Goal: Transaction & Acquisition: Purchase product/service

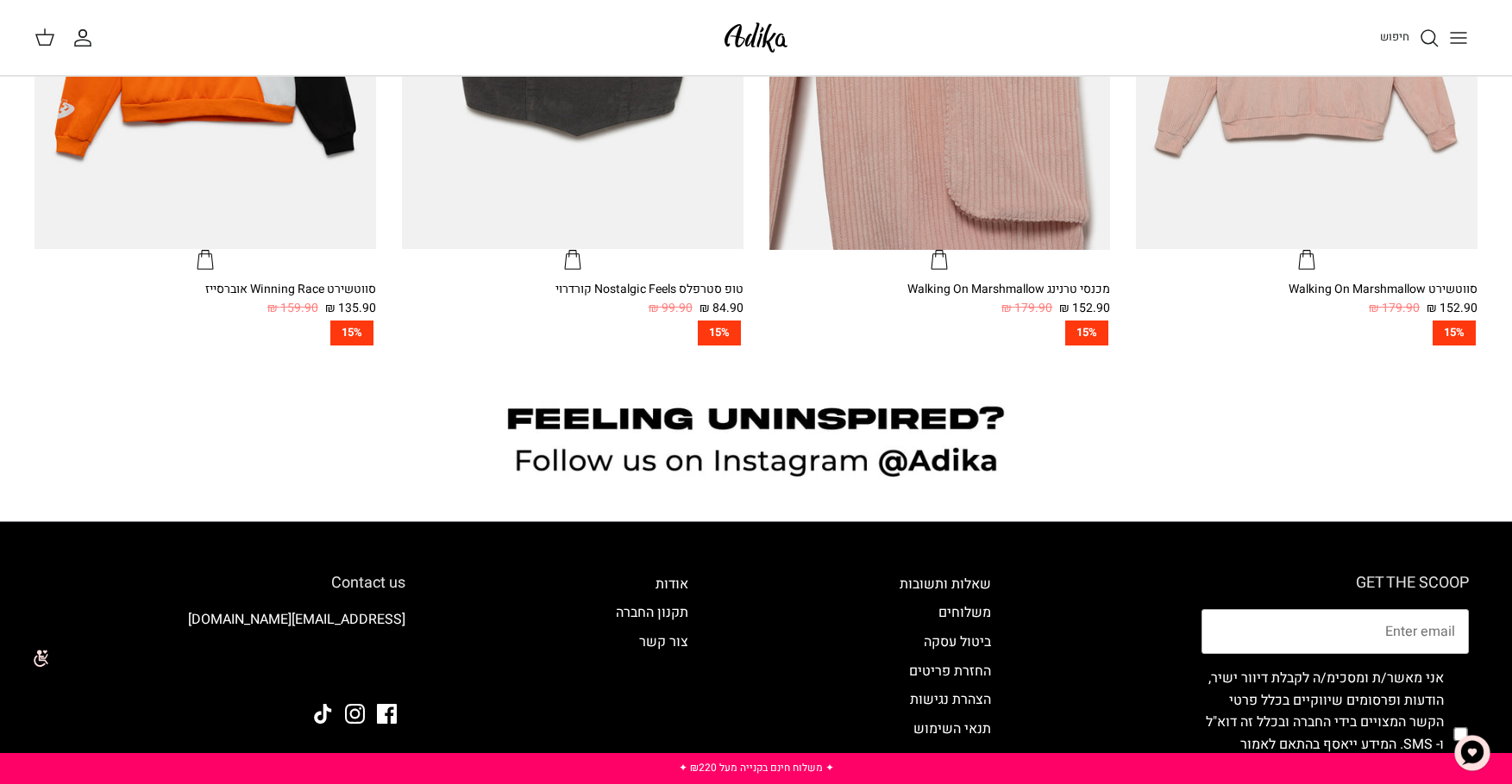
scroll to position [1255, 0]
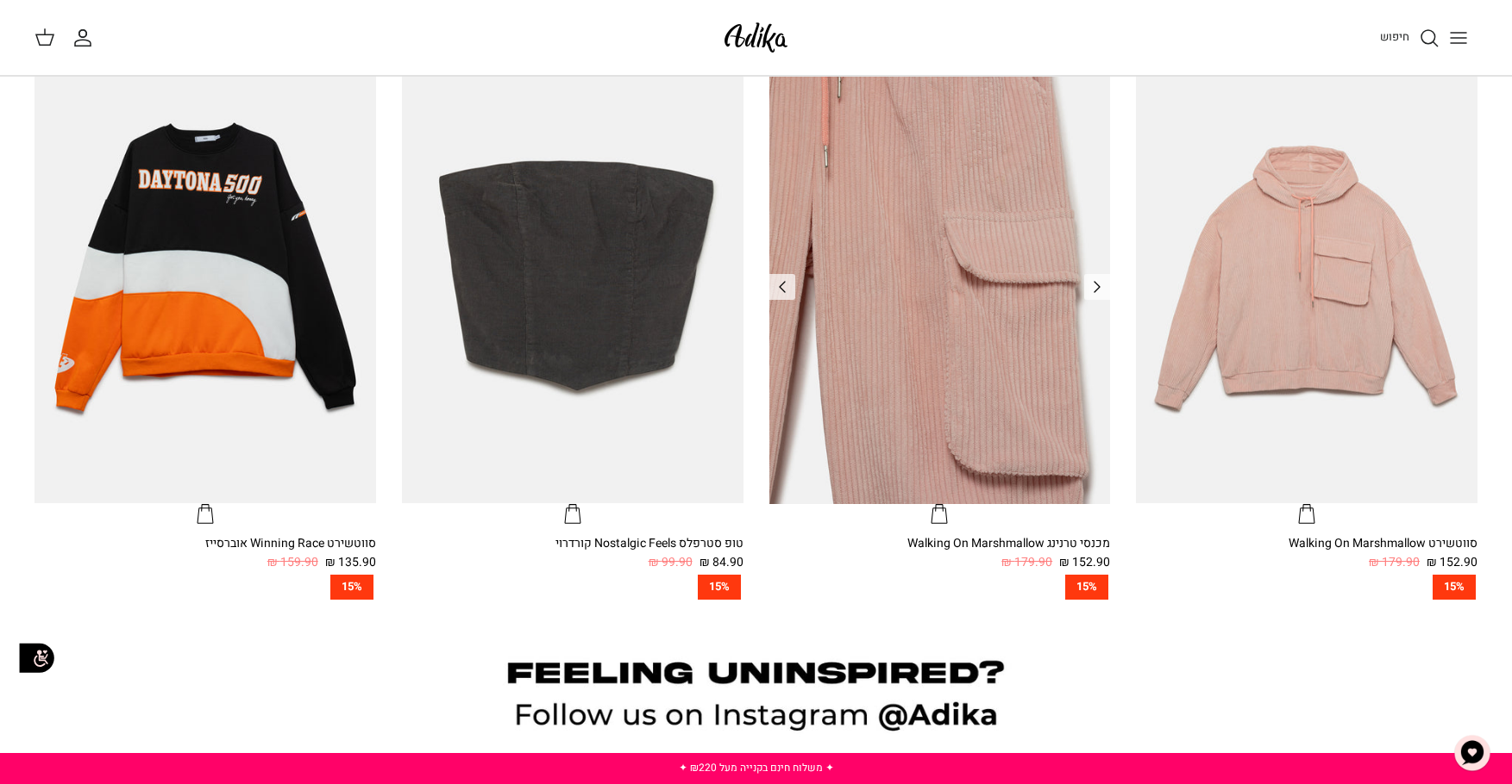
click at [868, 232] on img "מכנסי טרנינג Walking On Marshmallow" at bounding box center [940, 276] width 341 height 456
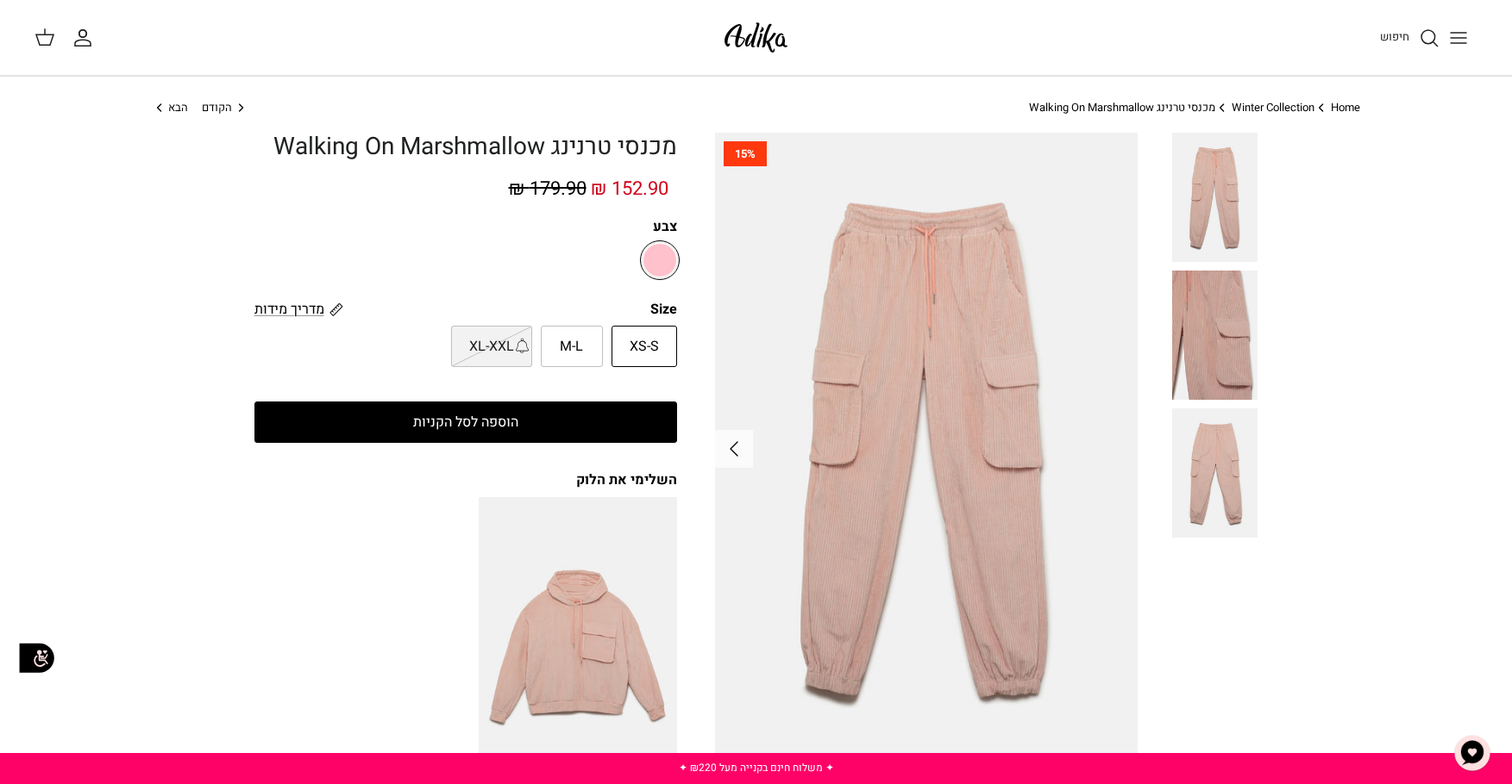
click at [90, 34] on icon "החשבון שלי" at bounding box center [82, 37] width 21 height 21
